Goal: Navigation & Orientation: Find specific page/section

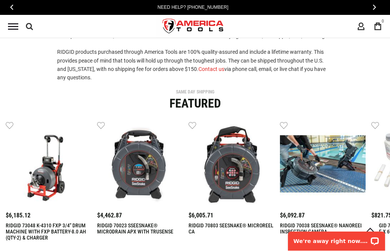
scroll to position [173, 0]
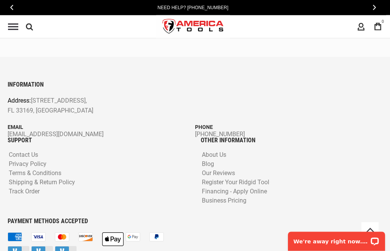
scroll to position [2678, 0]
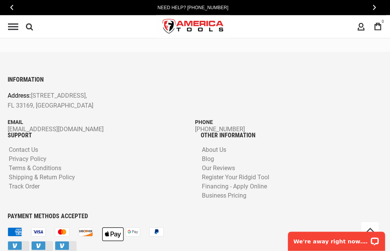
click at [10, 14] on div "Need Help? [PHONE_NUMBER]" at bounding box center [193, 7] width 371 height 15
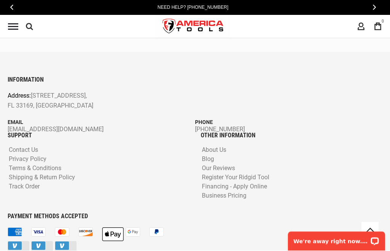
click at [13, 12] on button "‹" at bounding box center [12, 7] width 8 height 11
click at [10, 12] on button "‹" at bounding box center [12, 7] width 8 height 11
click at [9, 11] on button "‹" at bounding box center [12, 7] width 8 height 11
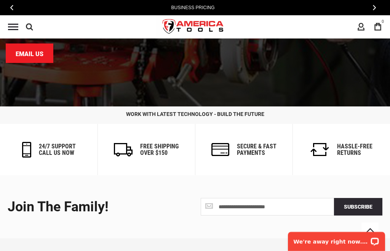
scroll to position [2491, 0]
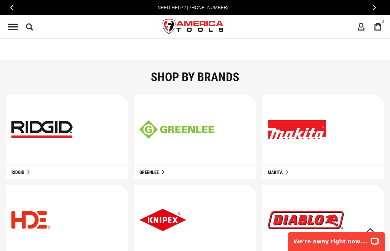
scroll to position [330, 0]
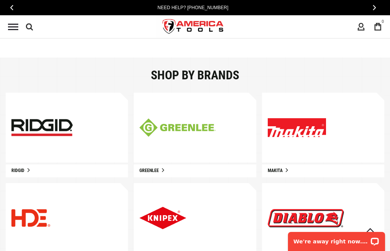
click at [51, 133] on img at bounding box center [41, 127] width 61 height 17
